Goal: Task Accomplishment & Management: Use online tool/utility

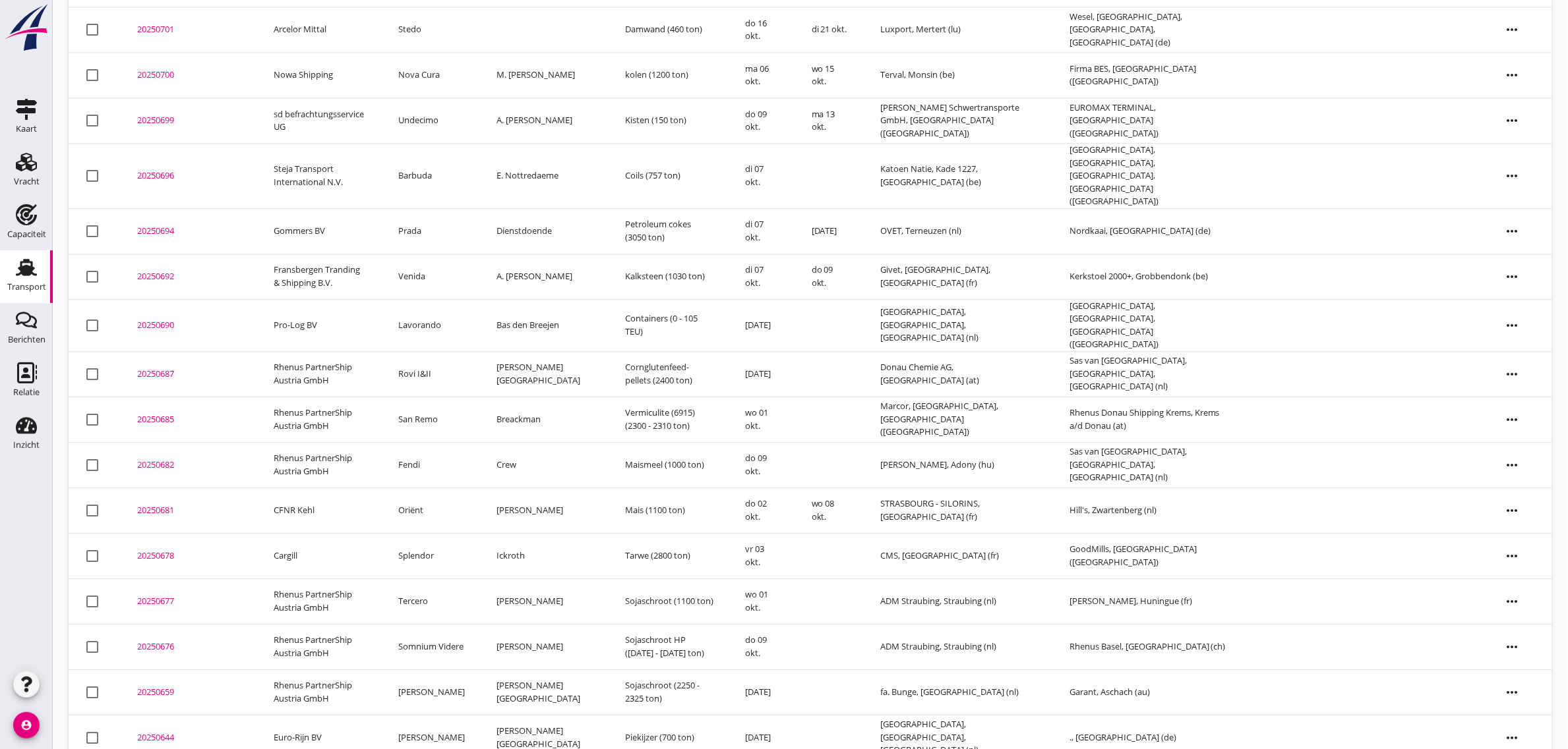
scroll to position [1216, 0]
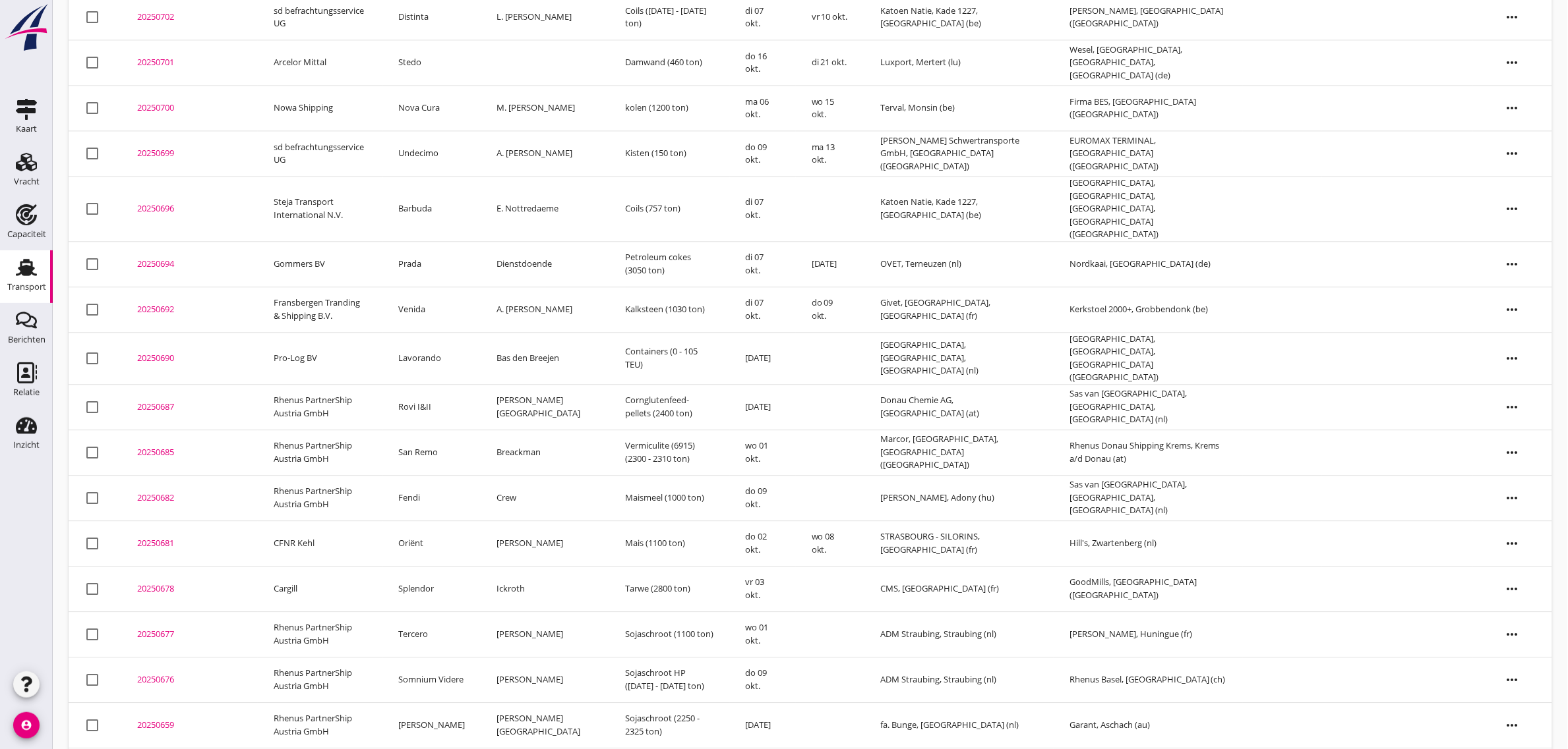
click at [433, 702] on td "[PERSON_NAME]" at bounding box center [432, 724] width 98 height 45
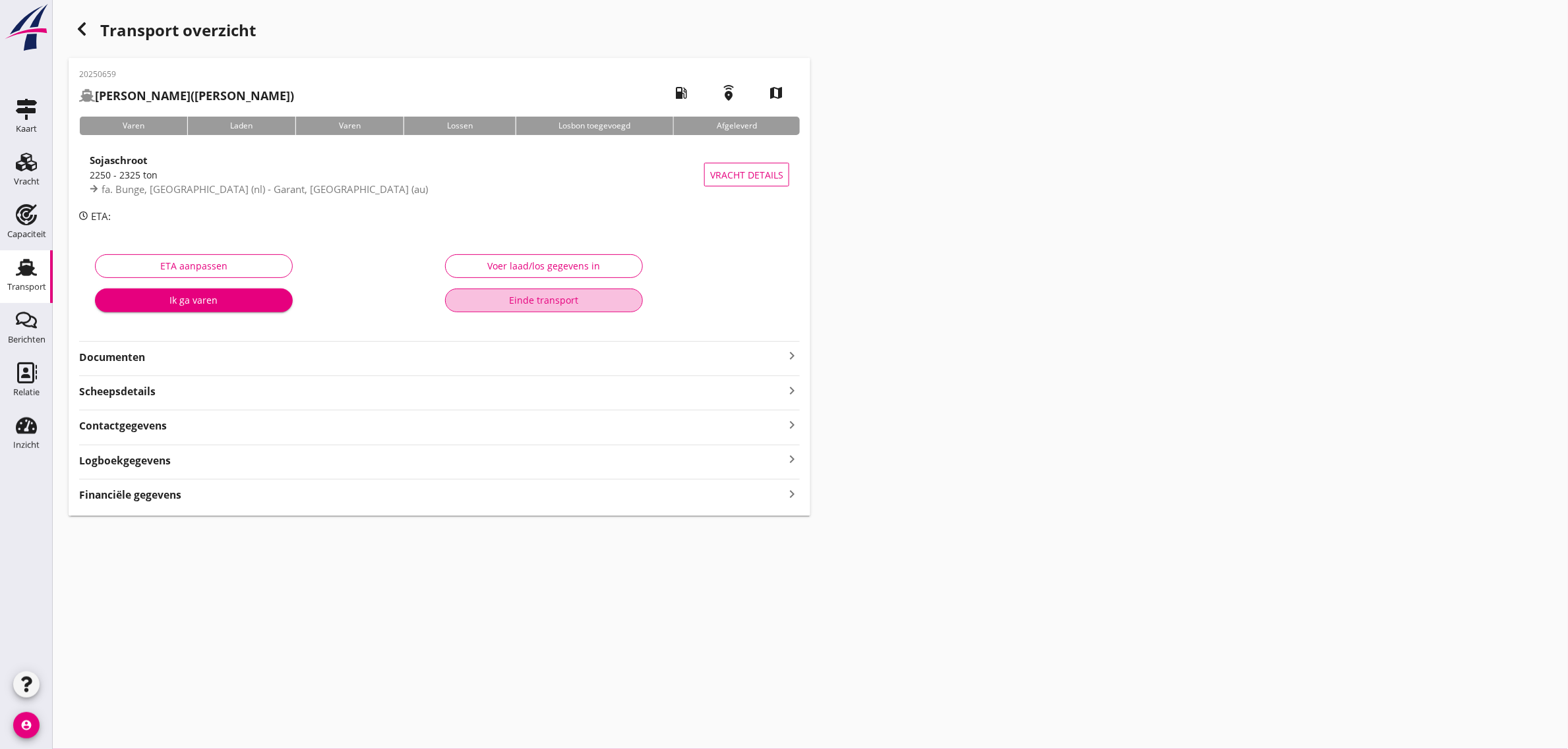
click at [599, 300] on div "Einde transport" at bounding box center [543, 300] width 175 height 13
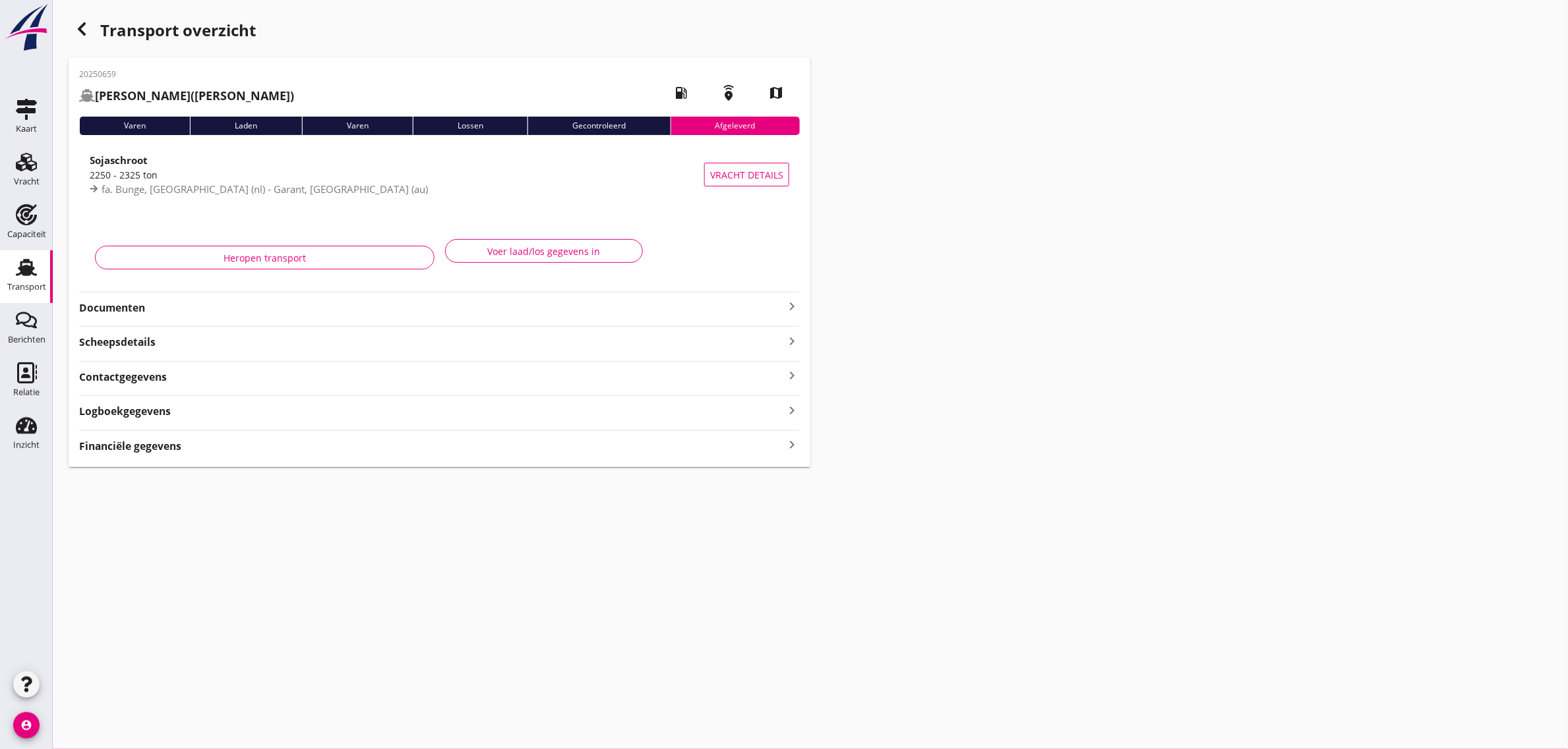
click at [80, 28] on use "button" at bounding box center [81, 29] width 8 height 13
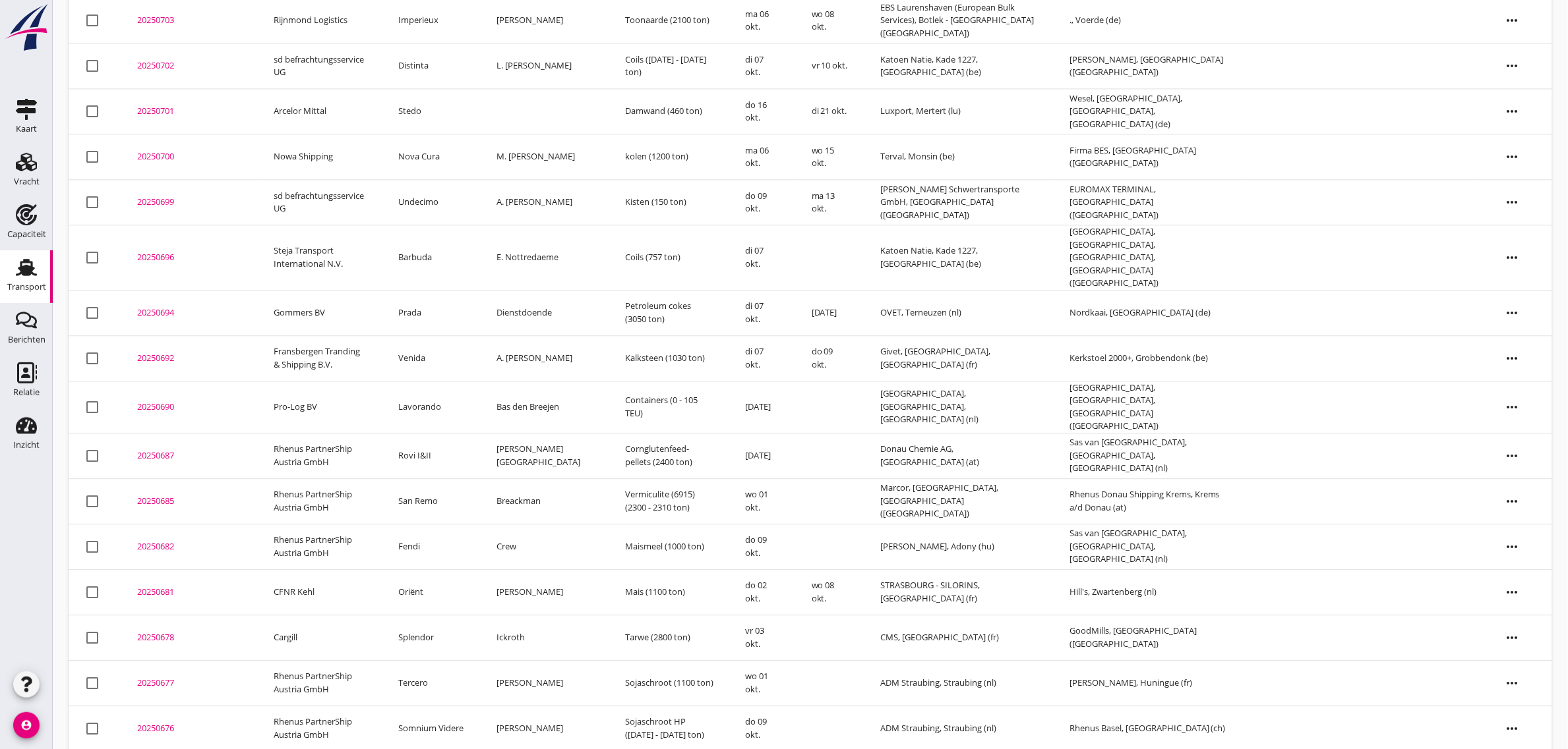
scroll to position [1170, 0]
click at [429, 612] on td "Splendor" at bounding box center [432, 634] width 98 height 45
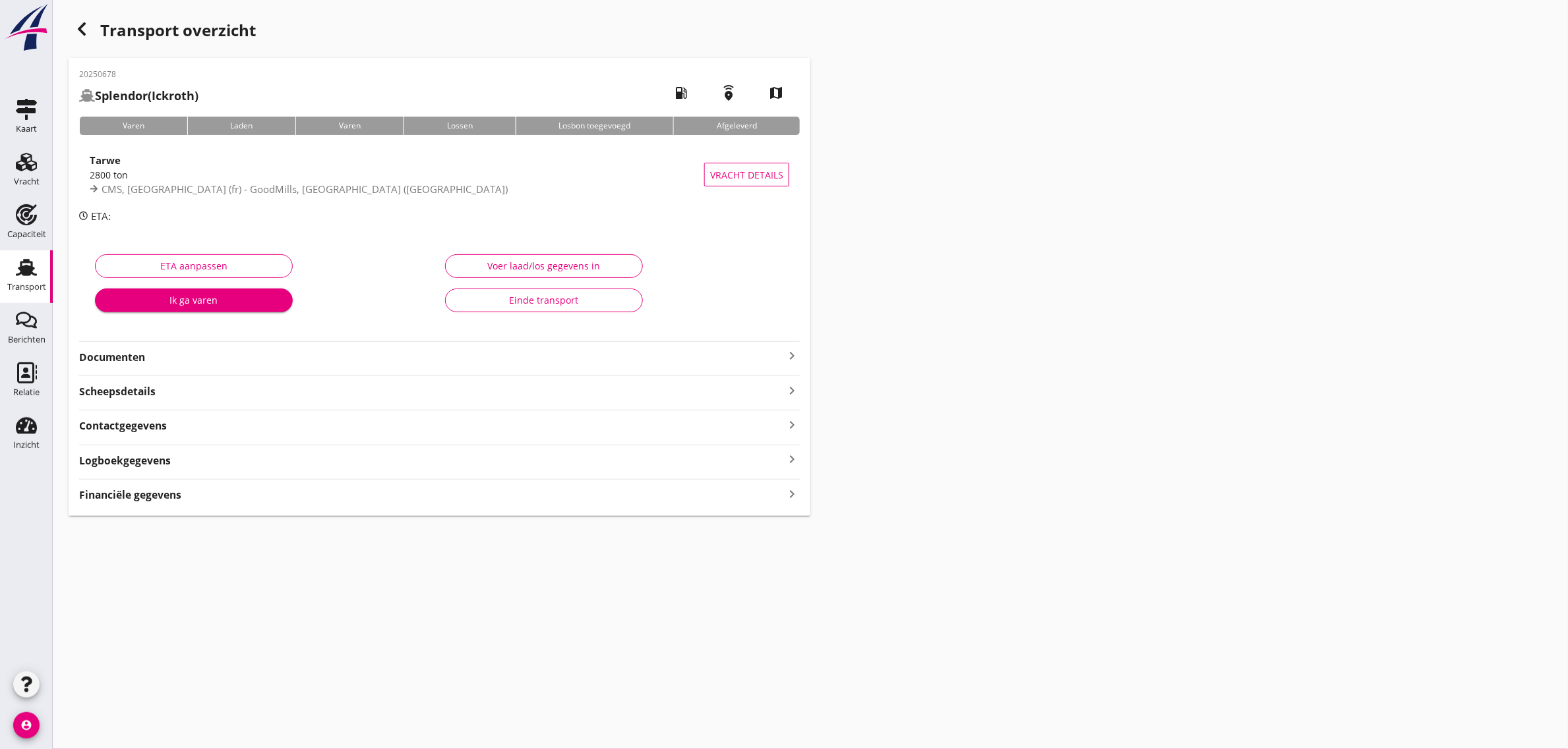
click at [598, 298] on div "Einde transport" at bounding box center [543, 300] width 175 height 13
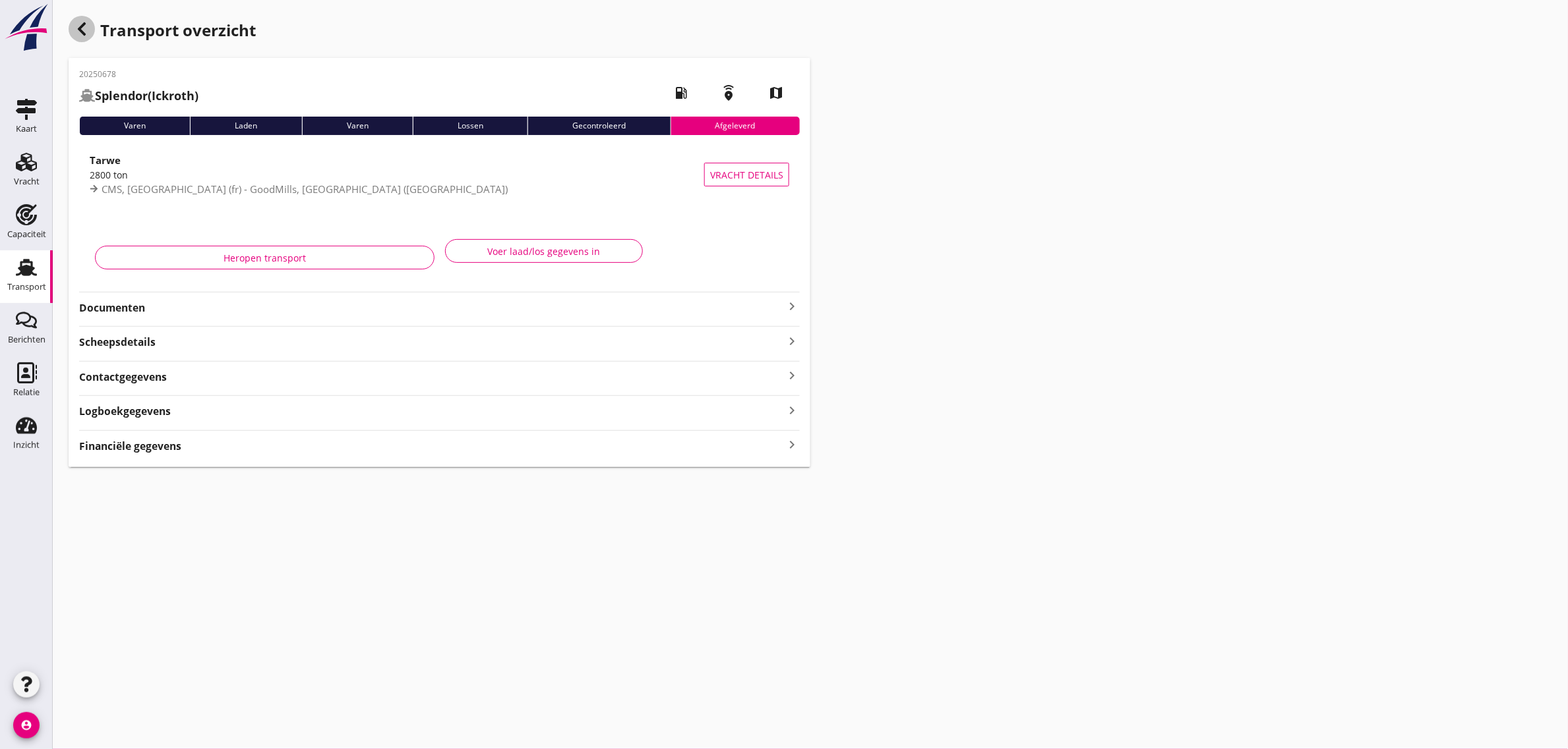
click at [77, 32] on icon "button" at bounding box center [81, 29] width 16 height 16
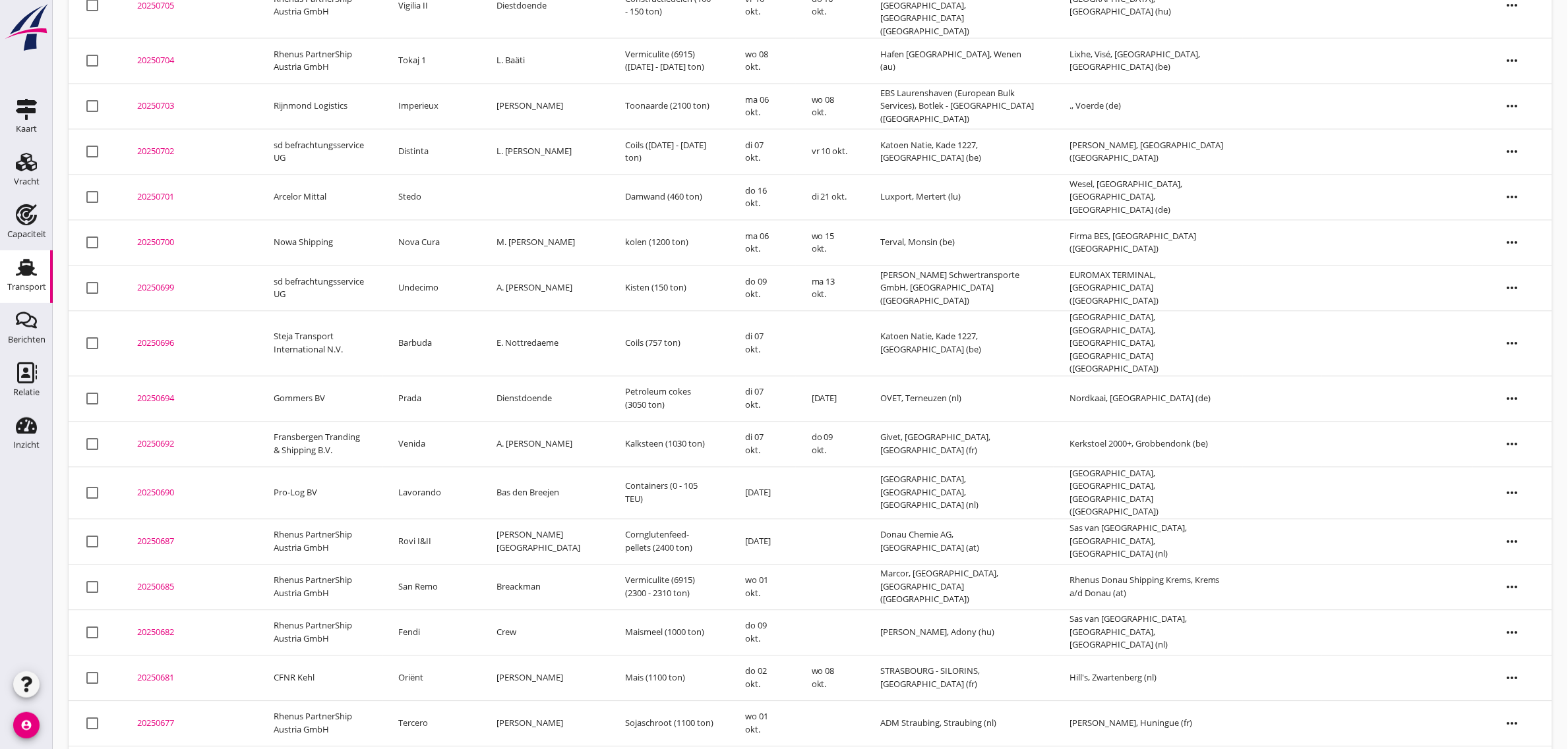
scroll to position [1125, 0]
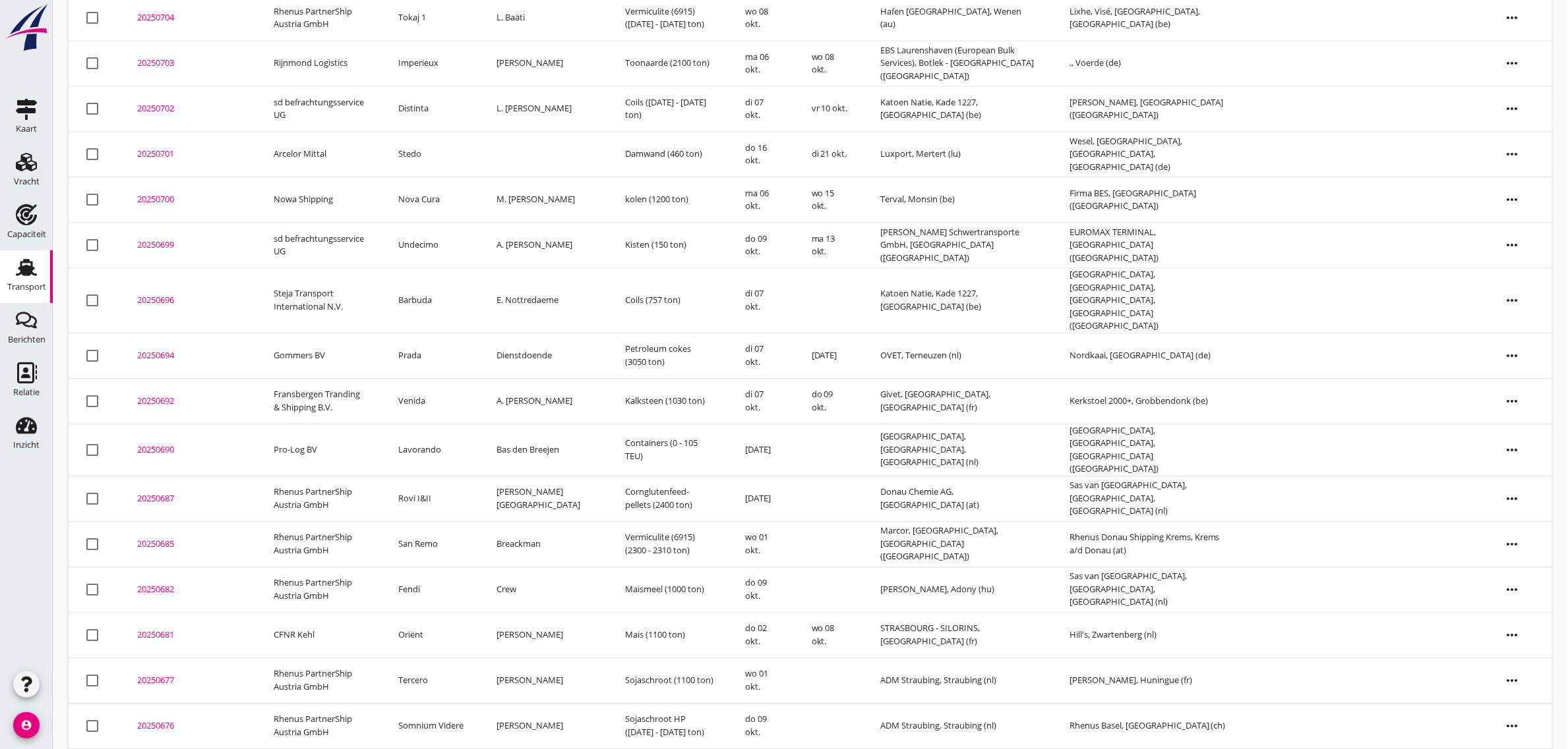
click at [426, 476] on td "Rovi I&II" at bounding box center [432, 498] width 98 height 45
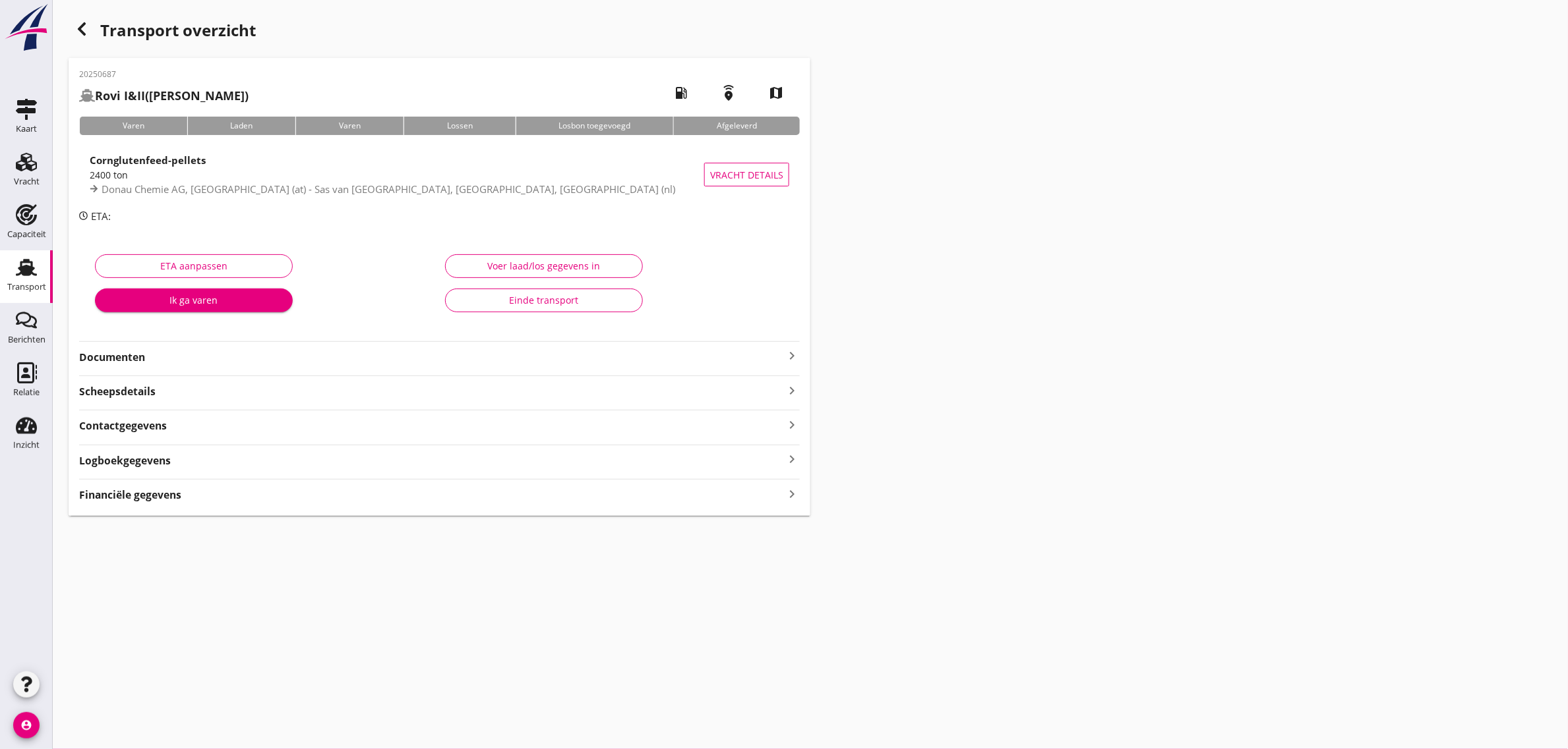
click at [494, 301] on div "Einde transport" at bounding box center [543, 300] width 175 height 13
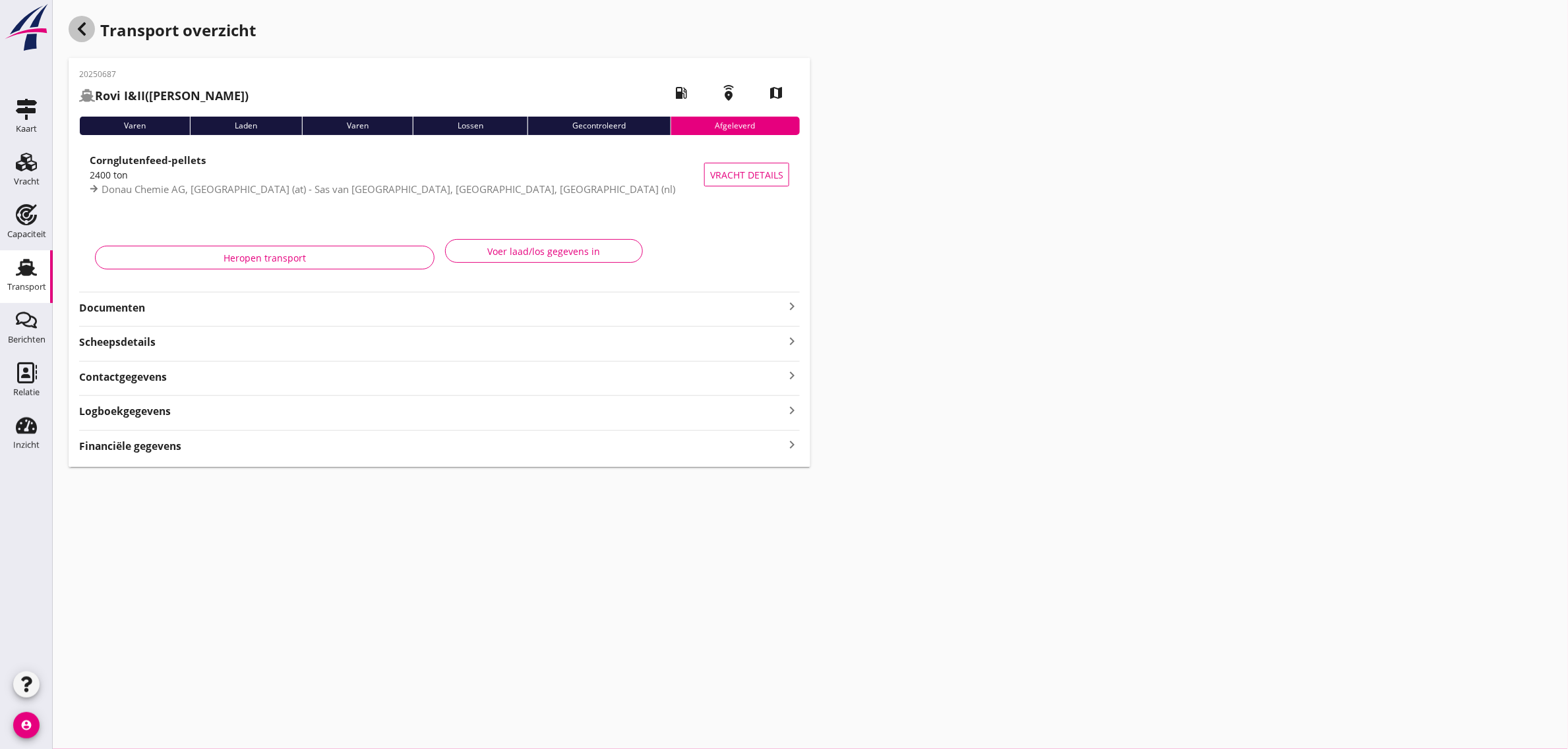
click at [80, 30] on use "button" at bounding box center [81, 29] width 8 height 13
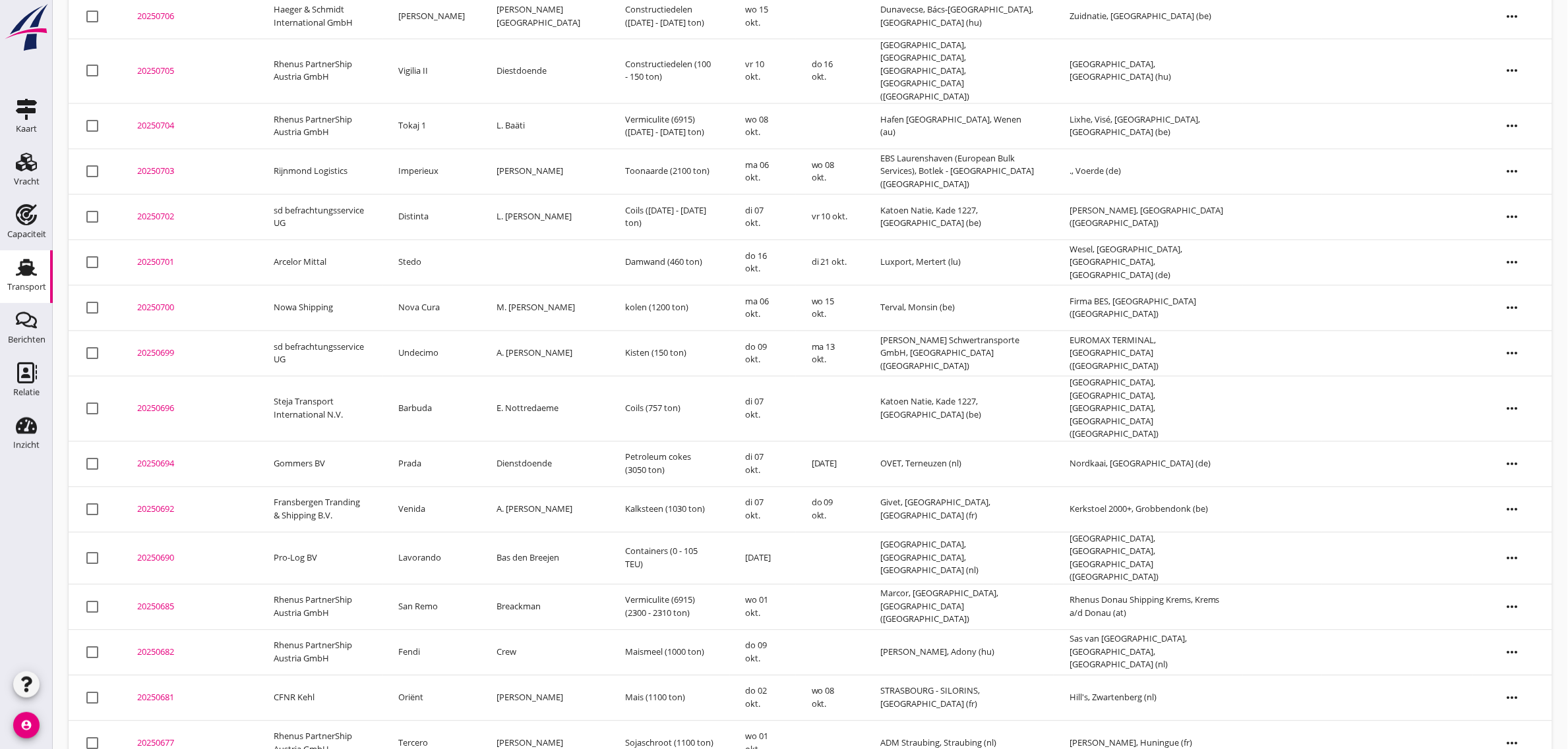
scroll to position [1080, 0]
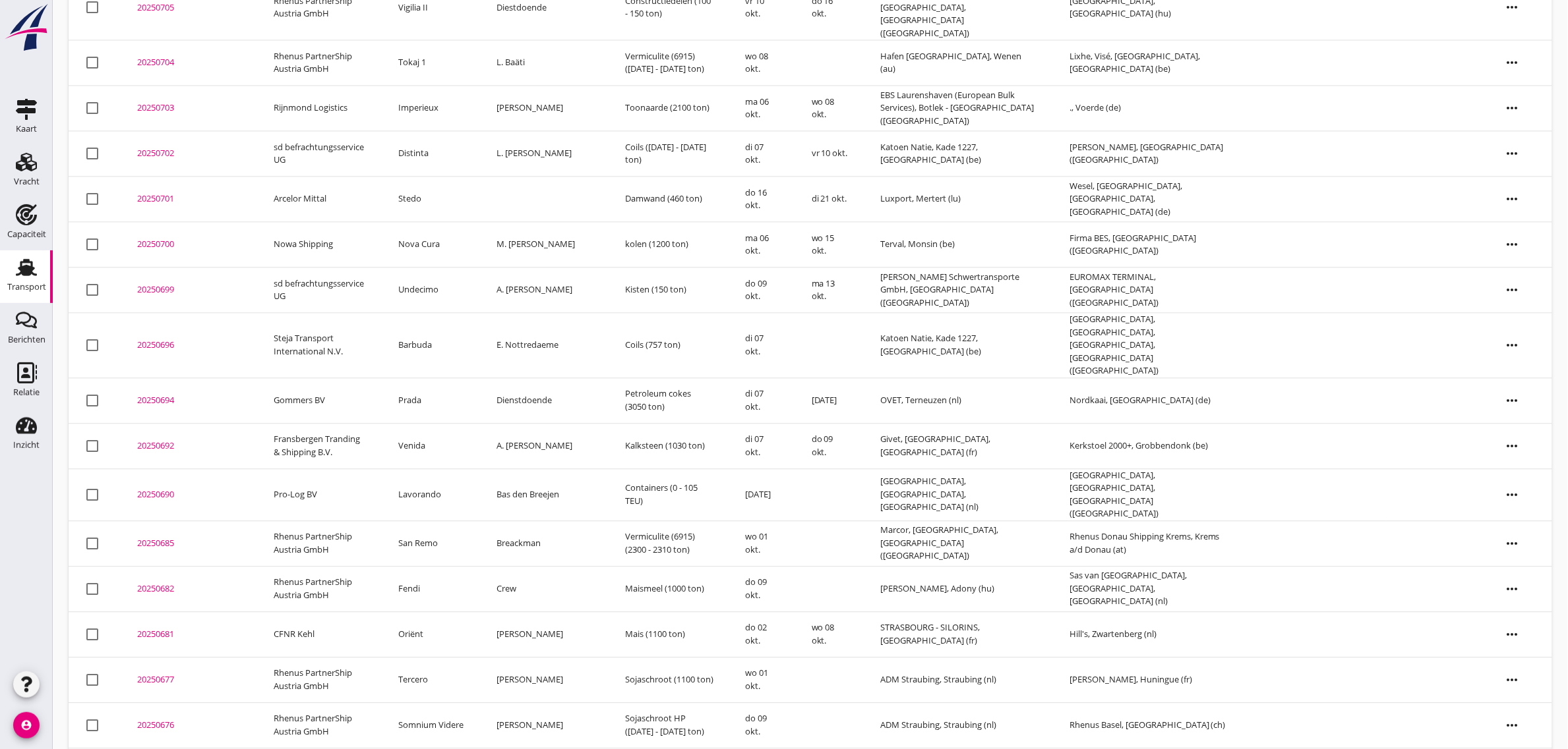
click at [436, 423] on td "Venida" at bounding box center [432, 445] width 98 height 45
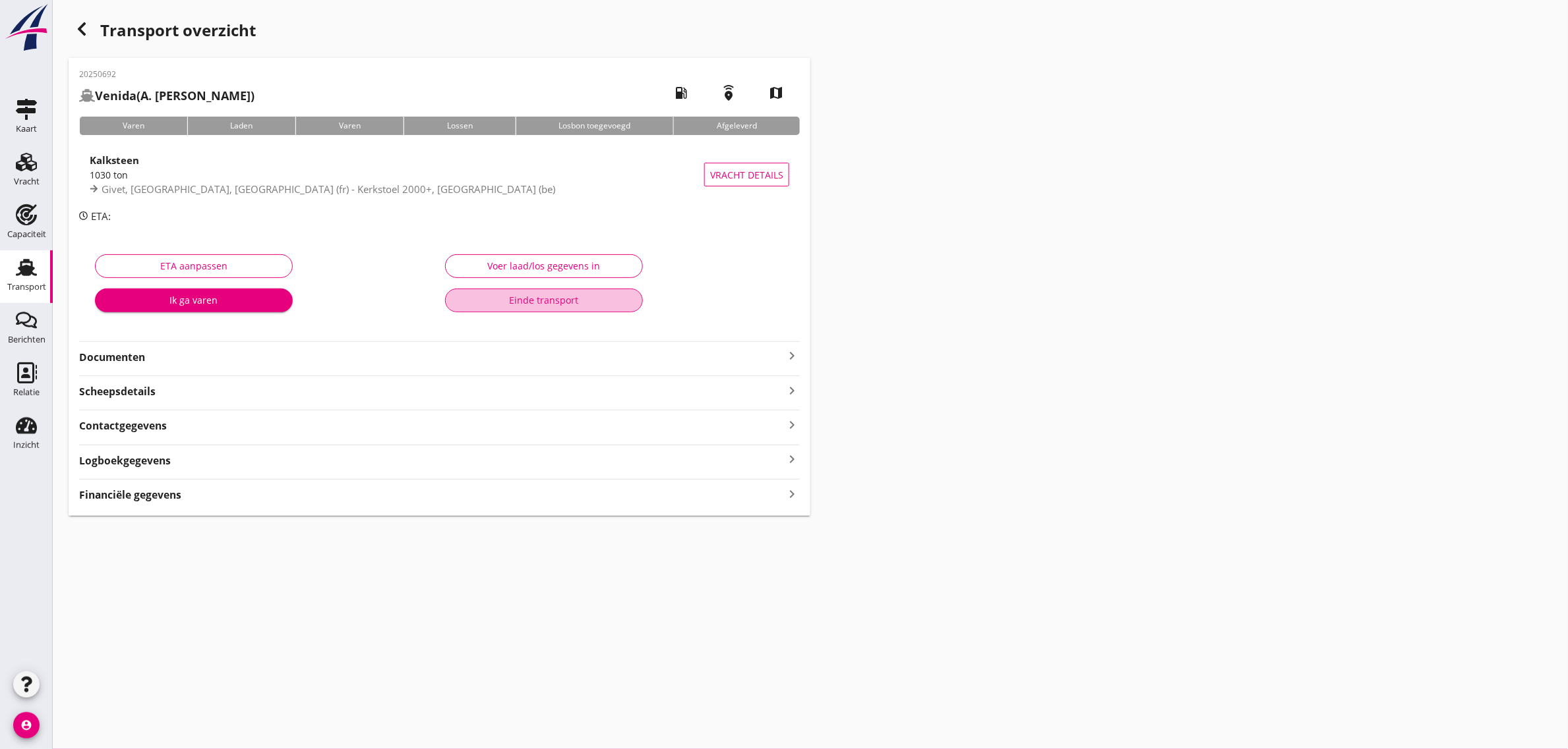
click at [569, 307] on button "Einde transport" at bounding box center [543, 300] width 197 height 24
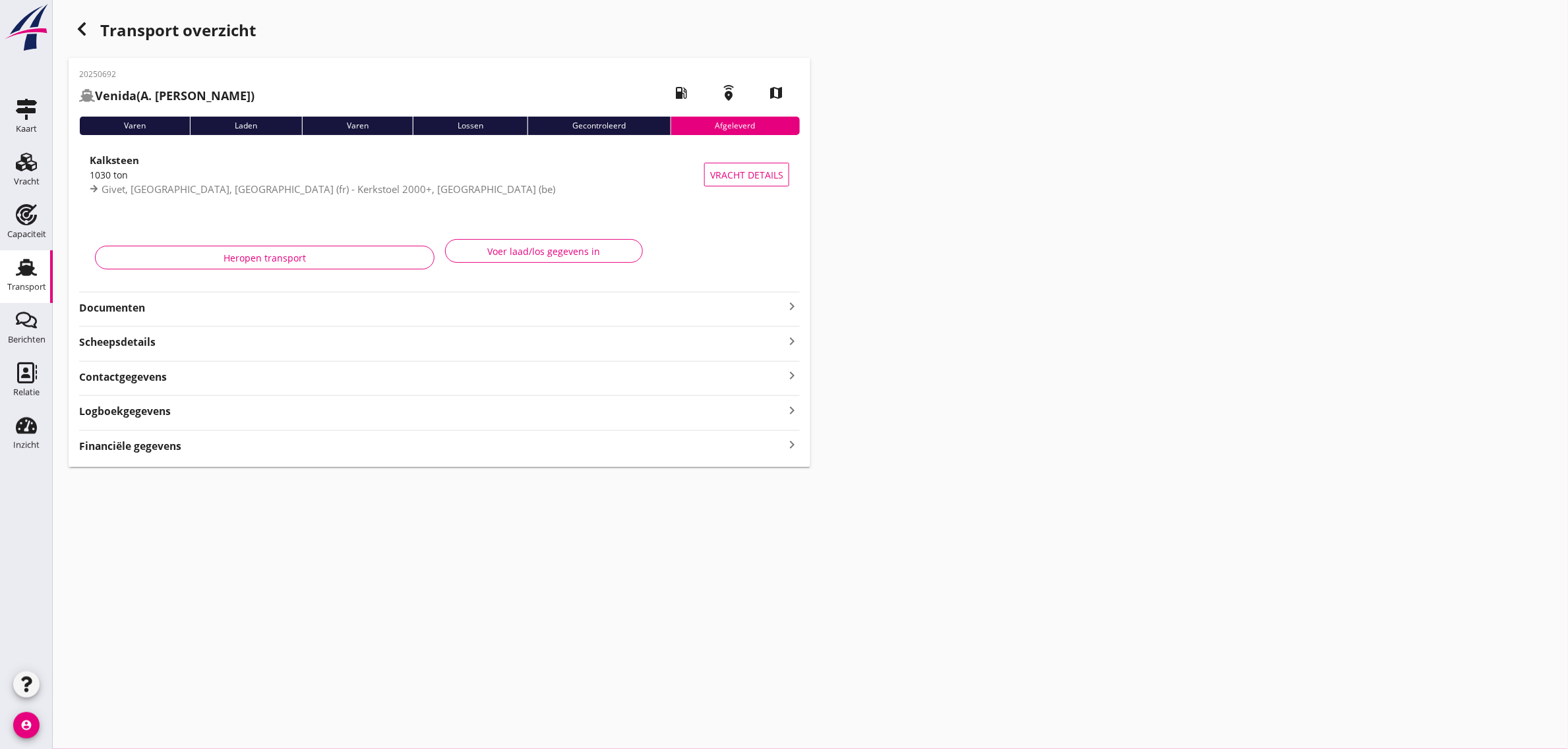
click at [80, 34] on icon "button" at bounding box center [81, 29] width 16 height 16
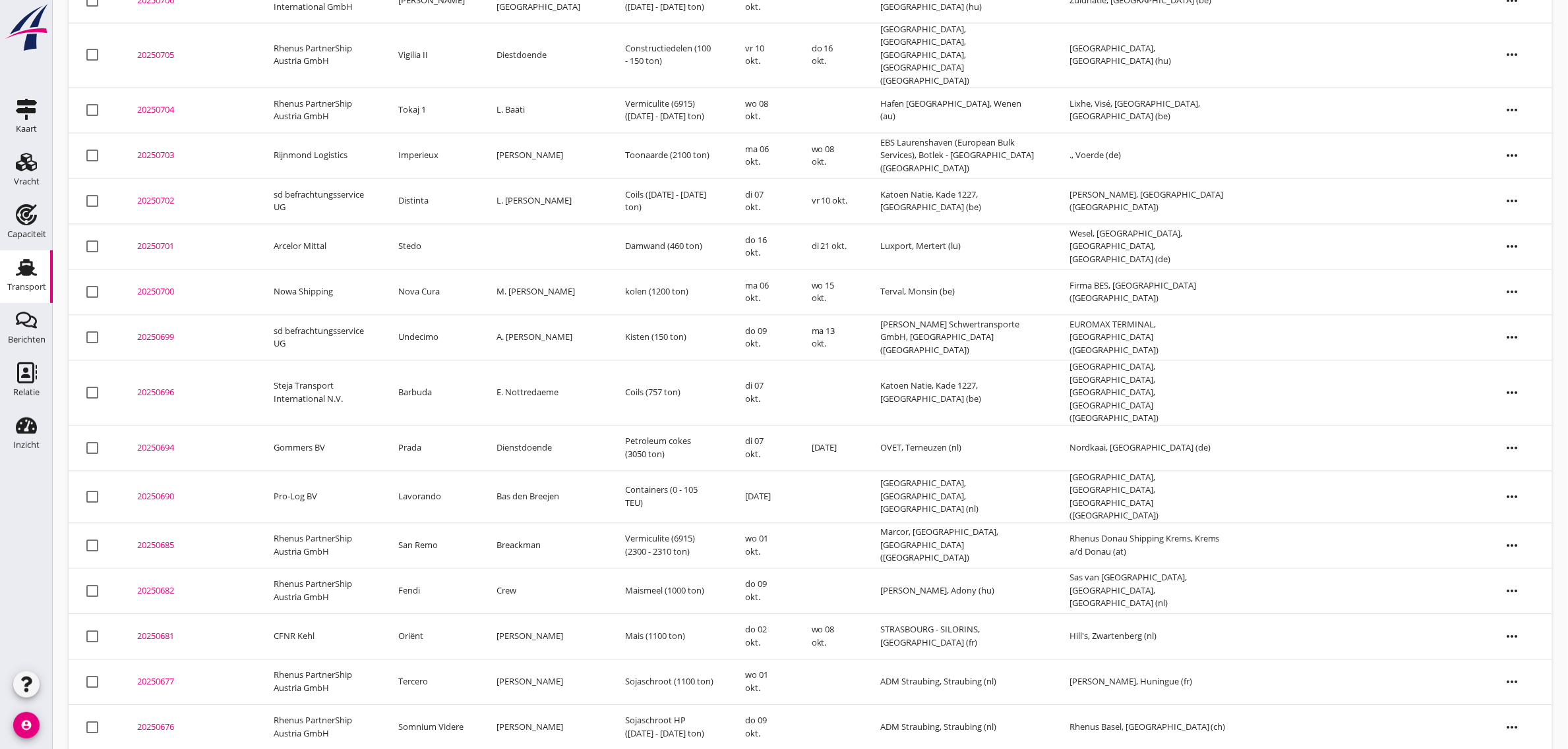
scroll to position [1034, 0]
click at [428, 313] on td "Undecimo" at bounding box center [432, 335] width 98 height 45
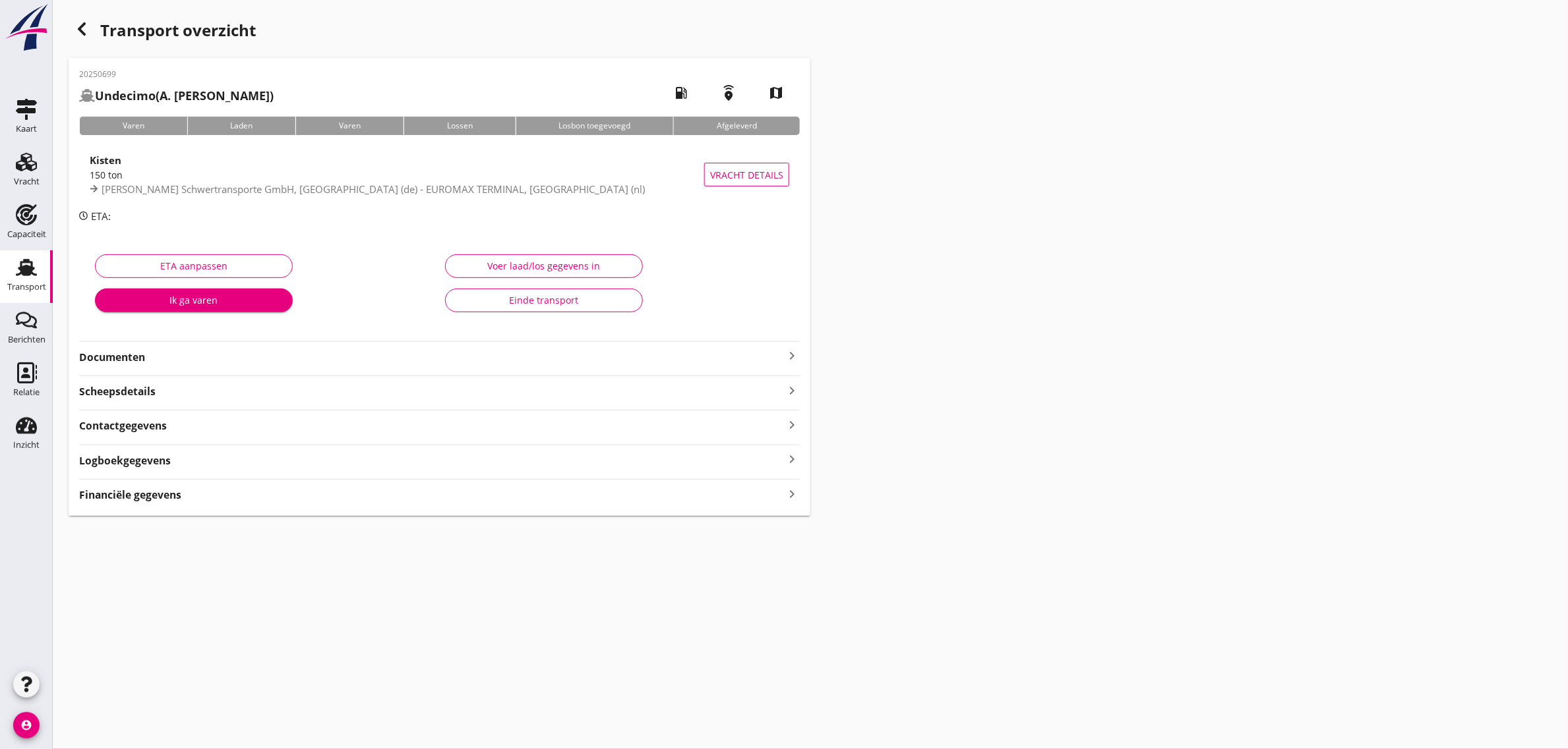
click at [584, 307] on button "Einde transport" at bounding box center [543, 300] width 197 height 24
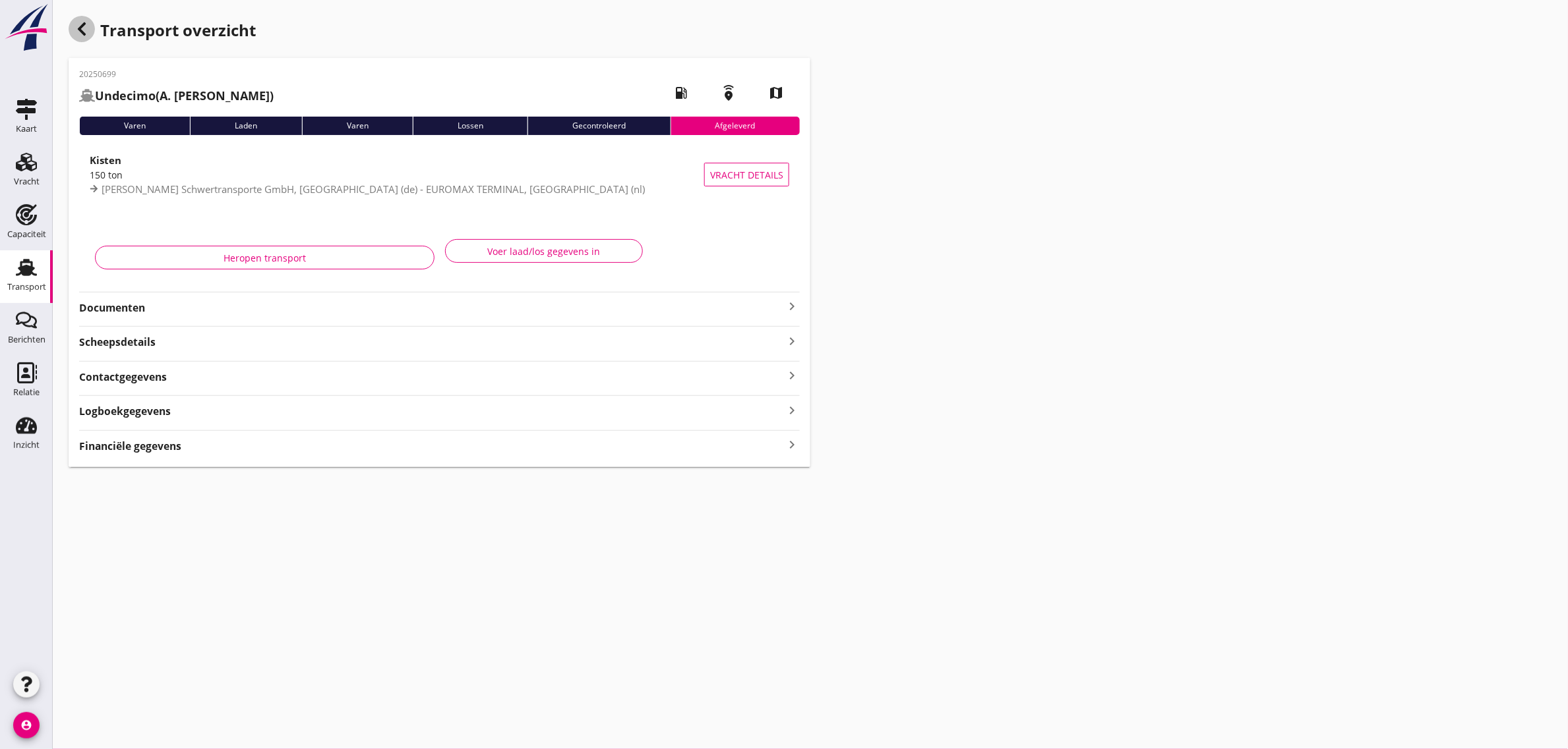
click at [82, 31] on icon "button" at bounding box center [81, 29] width 16 height 16
